Goal: Navigation & Orientation: Go to known website

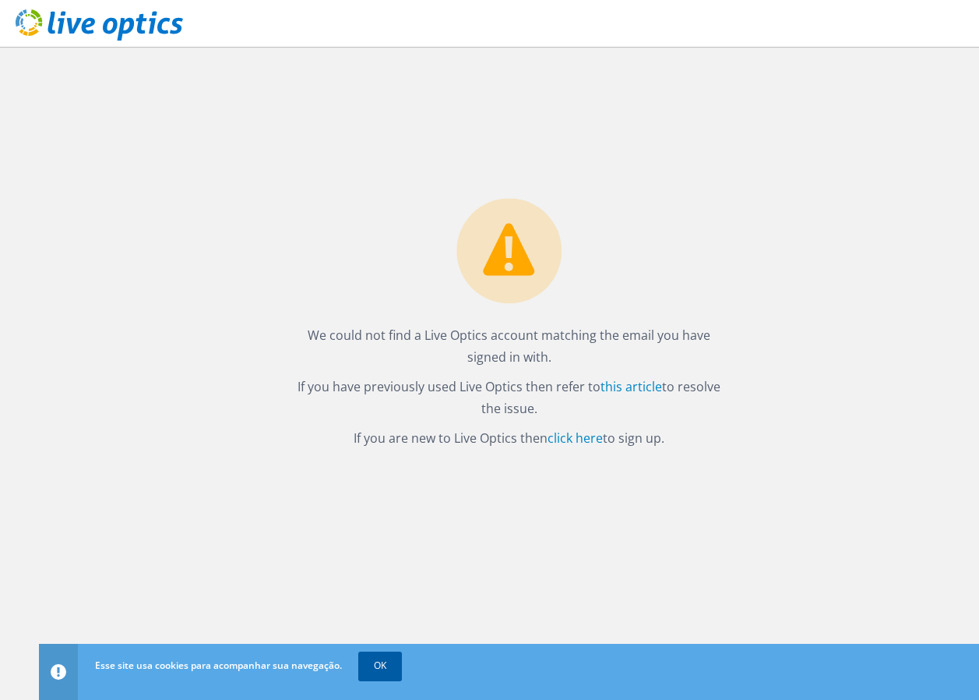
click at [390, 665] on link "OK" at bounding box center [380, 665] width 44 height 28
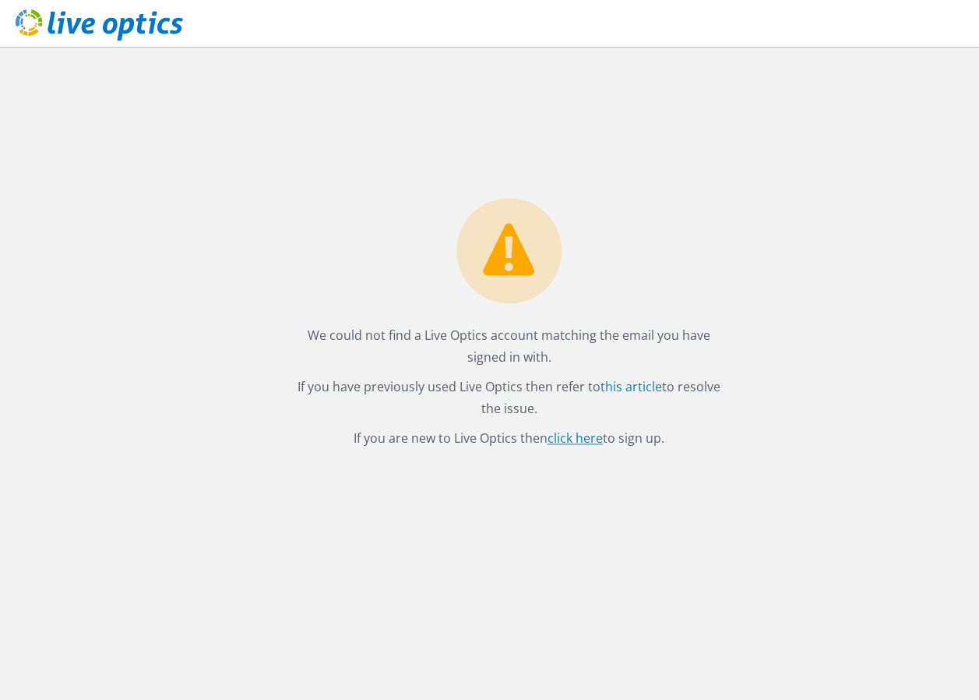
click at [587, 443] on link "click here" at bounding box center [575, 437] width 55 height 17
